Goal: Task Accomplishment & Management: Manage account settings

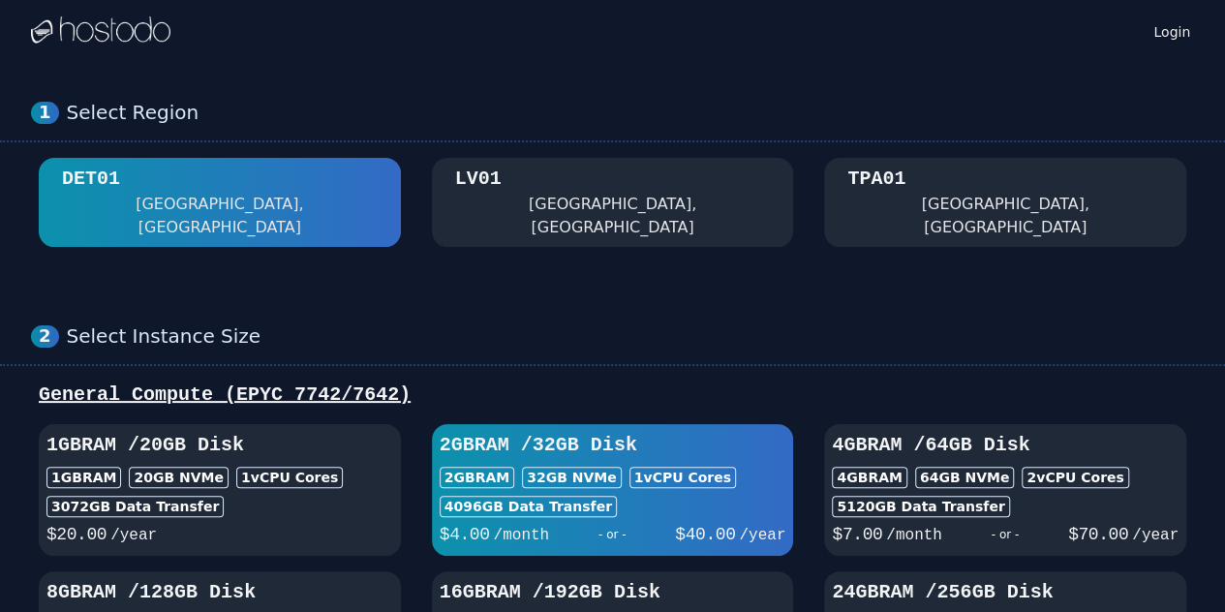
click at [81, 26] on img at bounding box center [100, 30] width 139 height 29
click at [46, 33] on img at bounding box center [100, 30] width 139 height 29
click at [107, 32] on img at bounding box center [100, 30] width 139 height 29
click at [138, 32] on img at bounding box center [100, 30] width 139 height 29
click at [151, 32] on img at bounding box center [100, 30] width 139 height 29
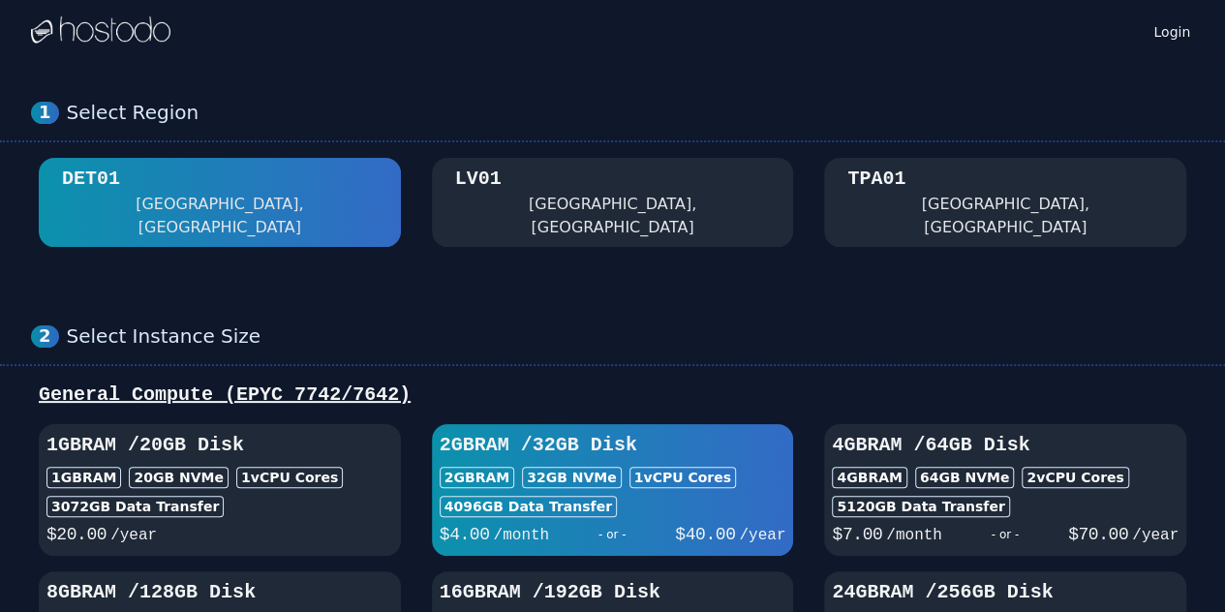
drag, startPoint x: 192, startPoint y: 32, endPoint x: 232, endPoint y: 46, distance: 42.9
click at [210, 40] on div "Login" at bounding box center [612, 31] width 1163 height 62
click at [1189, 32] on link "Login" at bounding box center [1172, 29] width 45 height 23
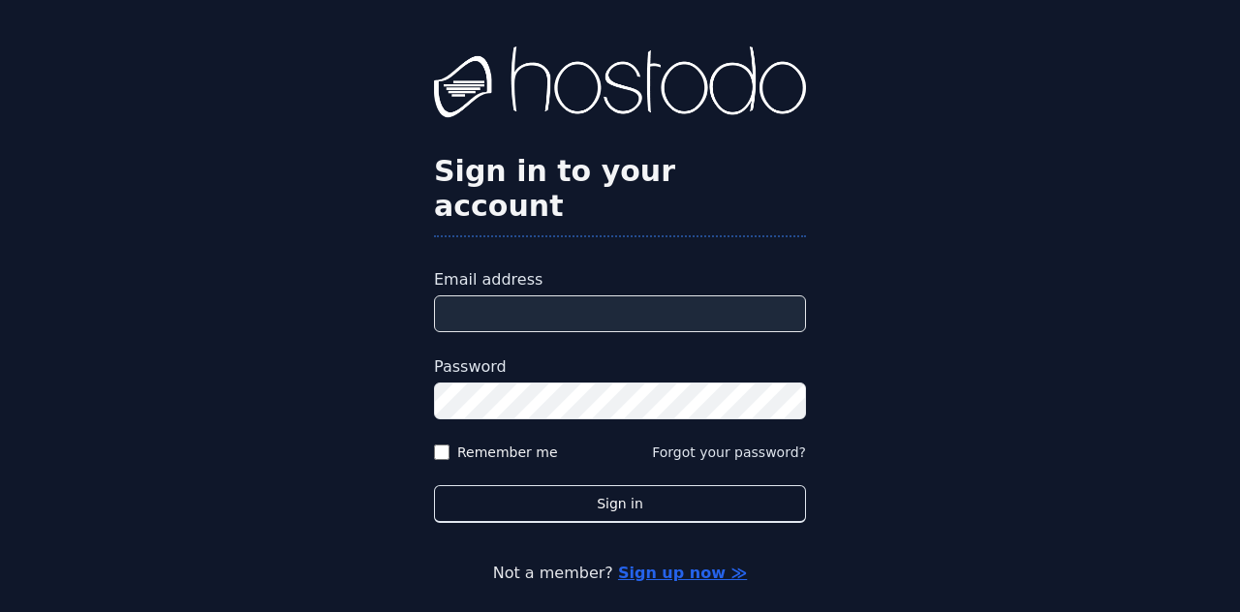
type input "**********"
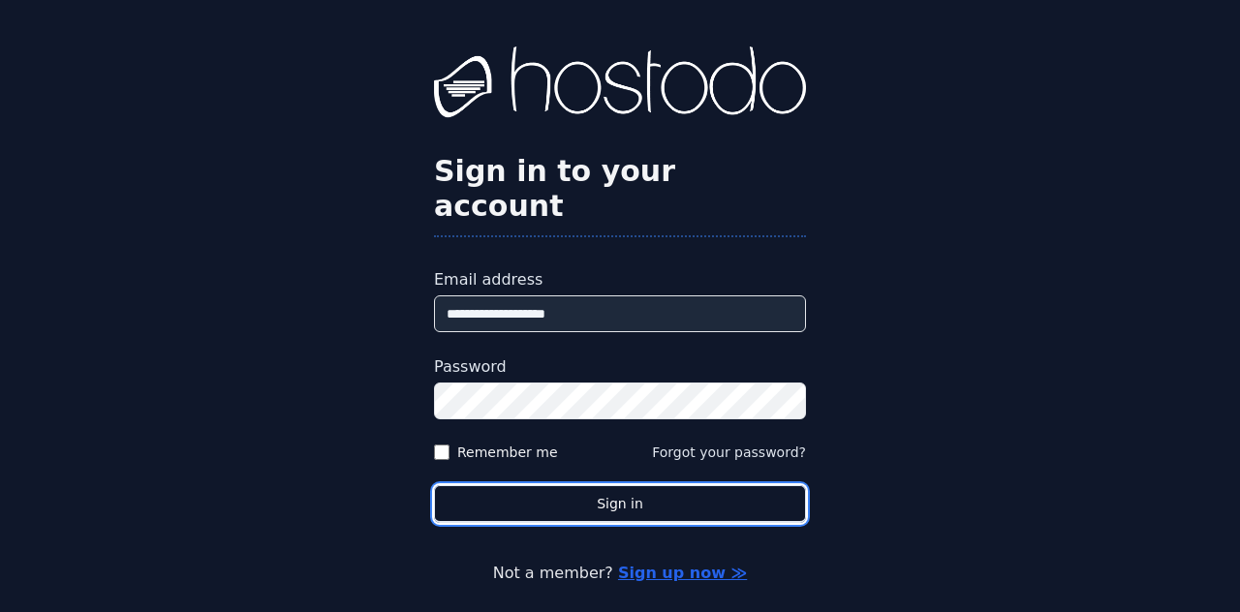
click at [669, 485] on button "Sign in" at bounding box center [620, 504] width 372 height 38
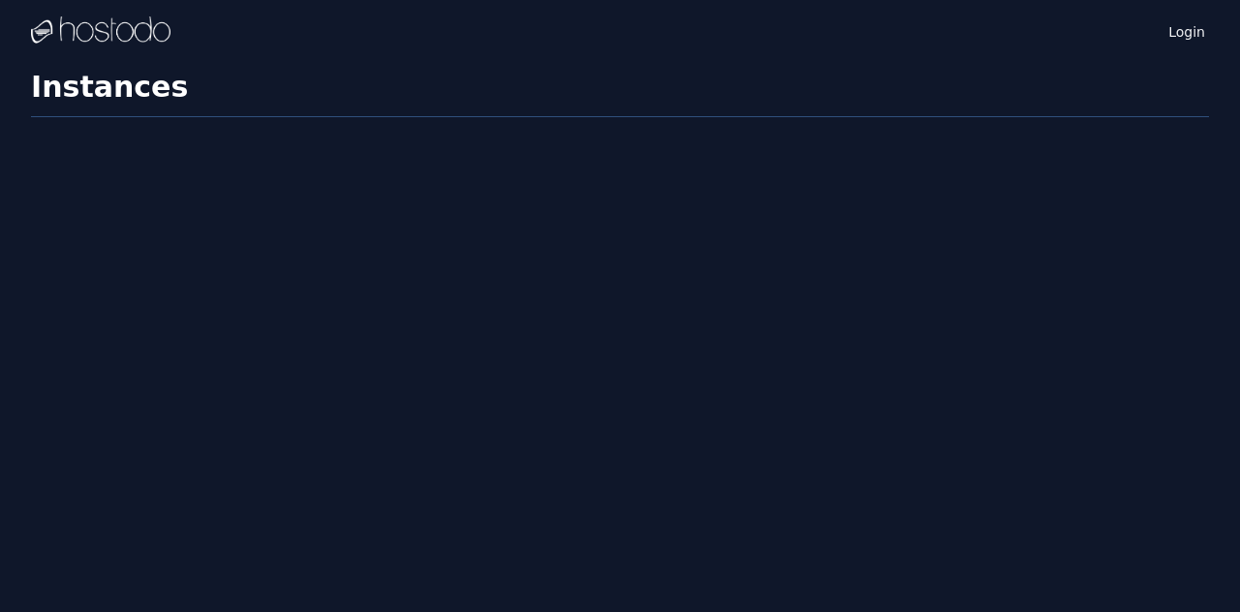
click at [626, 475] on div "Login Instances SSH Keys Billing Helpdesk Sign out Settings Instances" at bounding box center [620, 306] width 1240 height 612
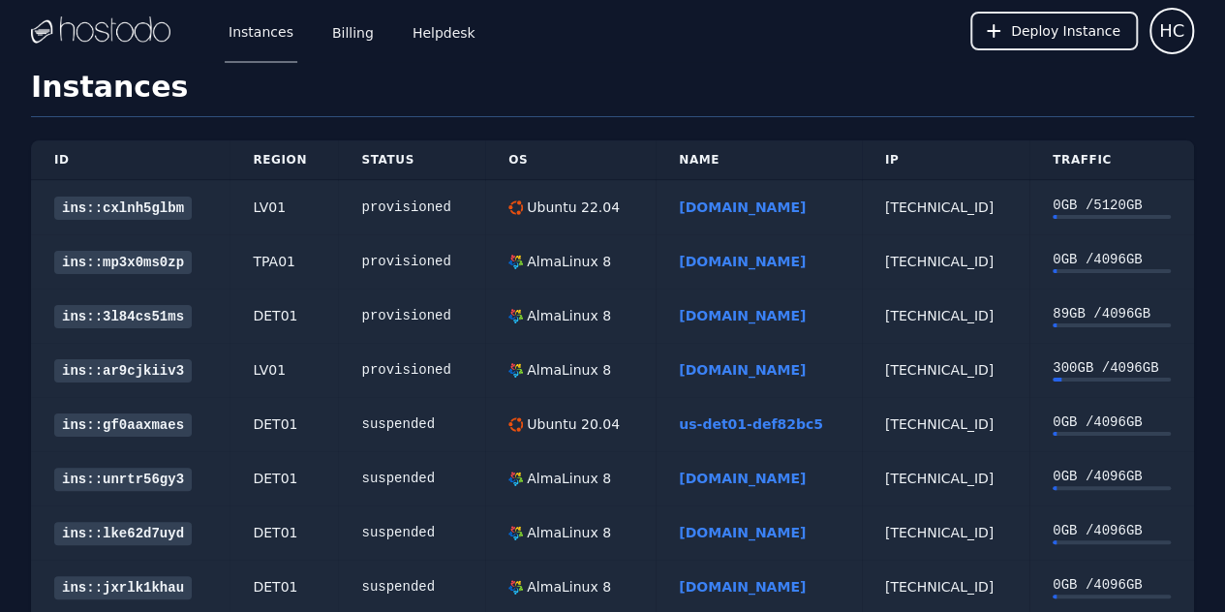
click at [707, 390] on td "[DOMAIN_NAME]" at bounding box center [759, 370] width 206 height 54
drag, startPoint x: 707, startPoint y: 390, endPoint x: 543, endPoint y: 262, distance: 207.7
click at [543, 262] on div "AlmaLinux 8" at bounding box center [567, 261] width 88 height 19
click at [722, 266] on link "[DOMAIN_NAME]" at bounding box center [742, 261] width 127 height 15
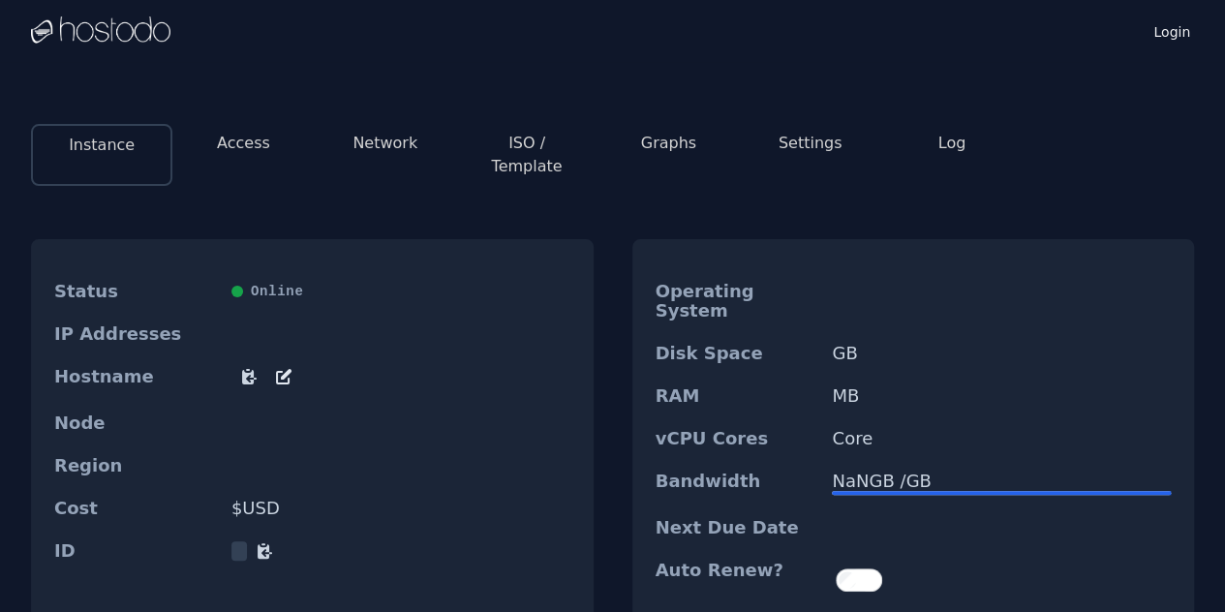
click at [519, 145] on button "ISO / Template" at bounding box center [527, 155] width 110 height 46
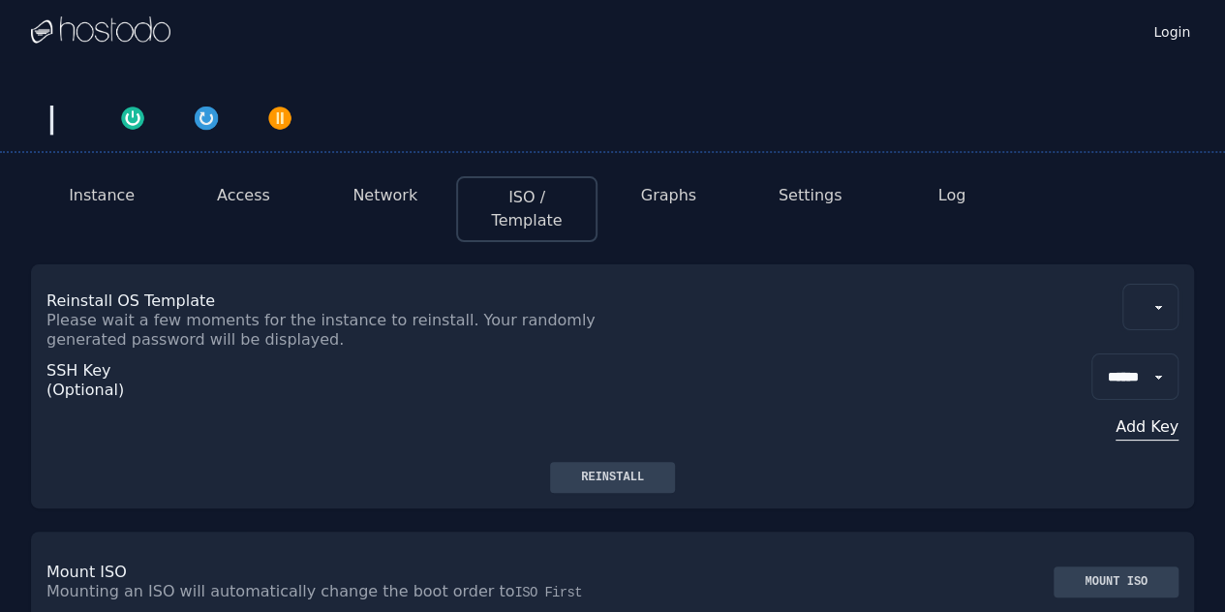
click at [1154, 284] on select at bounding box center [1151, 307] width 56 height 46
click at [1145, 293] on select at bounding box center [1151, 307] width 56 height 46
click at [1160, 284] on select at bounding box center [1151, 307] width 56 height 46
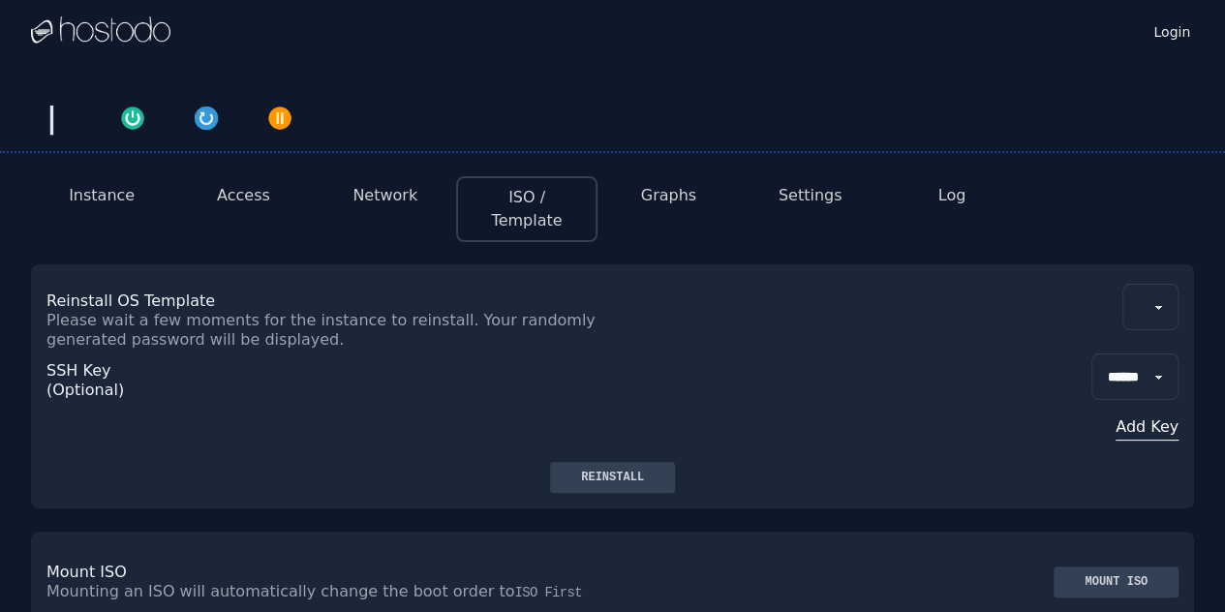
click at [1164, 284] on select at bounding box center [1151, 307] width 56 height 46
click at [1158, 212] on div "Instance Access Network ISO / Template Graphs Settings Log" at bounding box center [612, 208] width 1163 height 65
click at [1158, 284] on select at bounding box center [1151, 307] width 56 height 46
click at [335, 44] on div "Login" at bounding box center [612, 31] width 1163 height 62
click at [549, 208] on button "ISO / Template" at bounding box center [527, 209] width 107 height 46
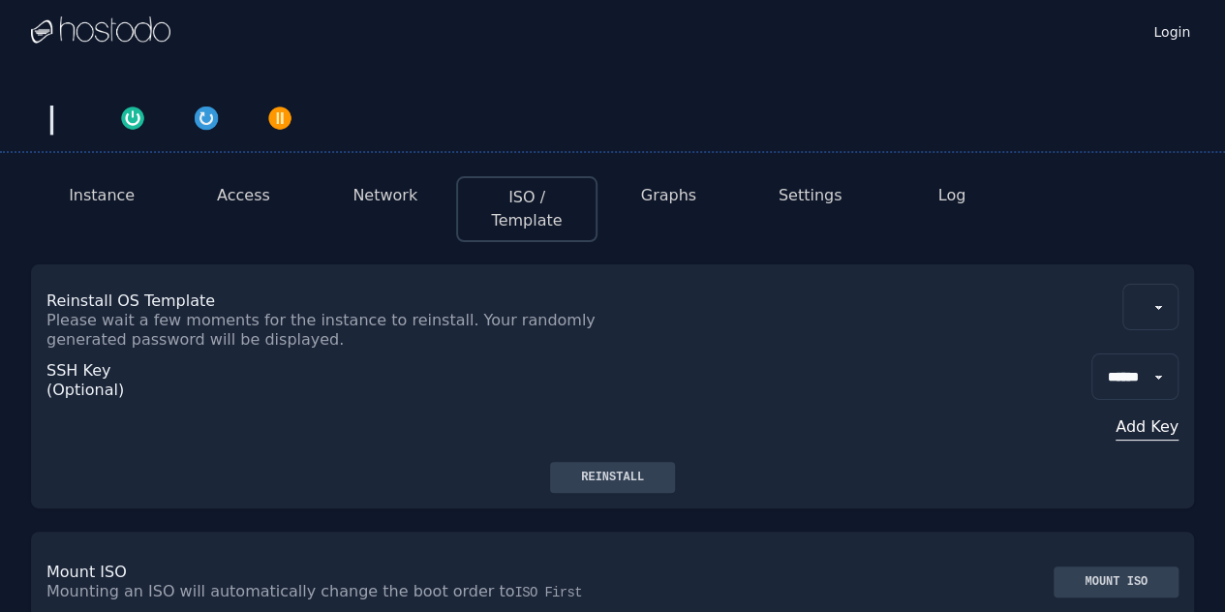
click at [226, 195] on button "Access" at bounding box center [243, 195] width 53 height 23
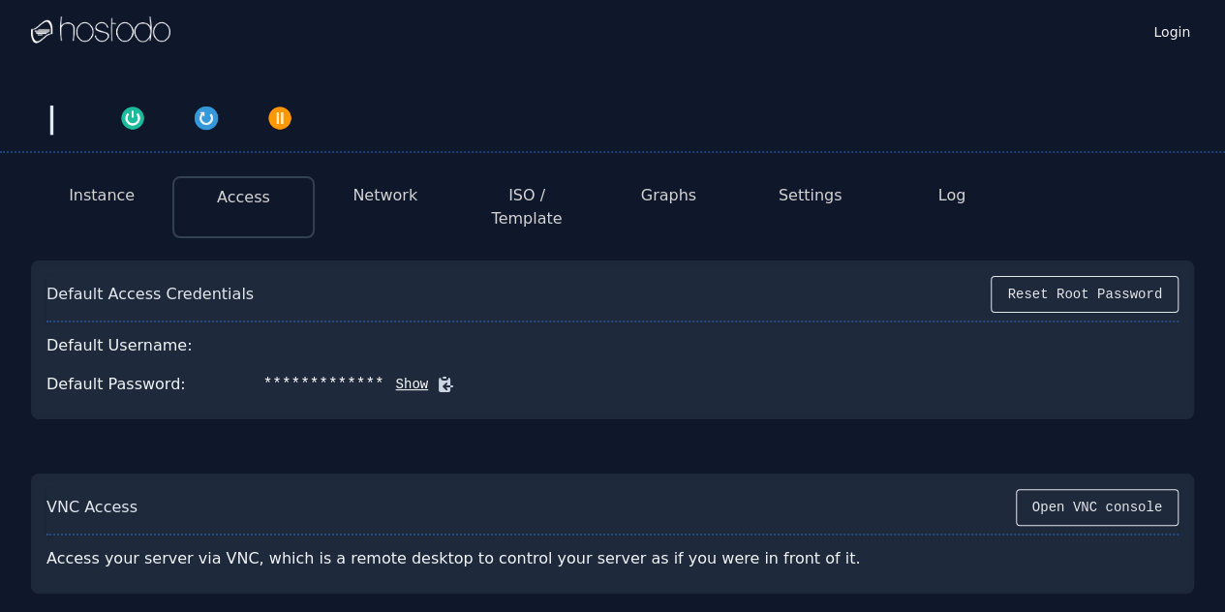
click at [107, 188] on button "Instance" at bounding box center [102, 195] width 66 height 23
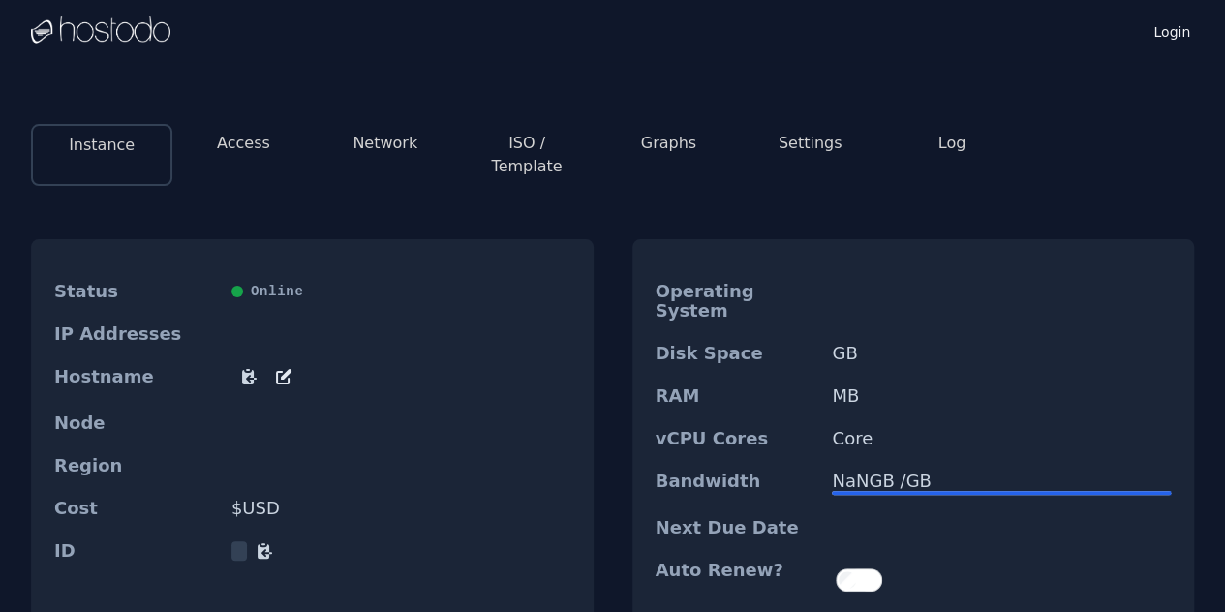
click at [107, 188] on div "Instance Access Network ISO / Template Graphs Settings Log Status Online IP Add…" at bounding box center [612, 402] width 1225 height 589
click at [127, 179] on div "Instance Access Network ISO / Template Graphs Settings Log Status Online IP Add…" at bounding box center [612, 402] width 1225 height 589
click at [124, 144] on button "Instance" at bounding box center [102, 145] width 66 height 23
click at [125, 34] on img at bounding box center [100, 30] width 139 height 29
